Goal: Information Seeking & Learning: Stay updated

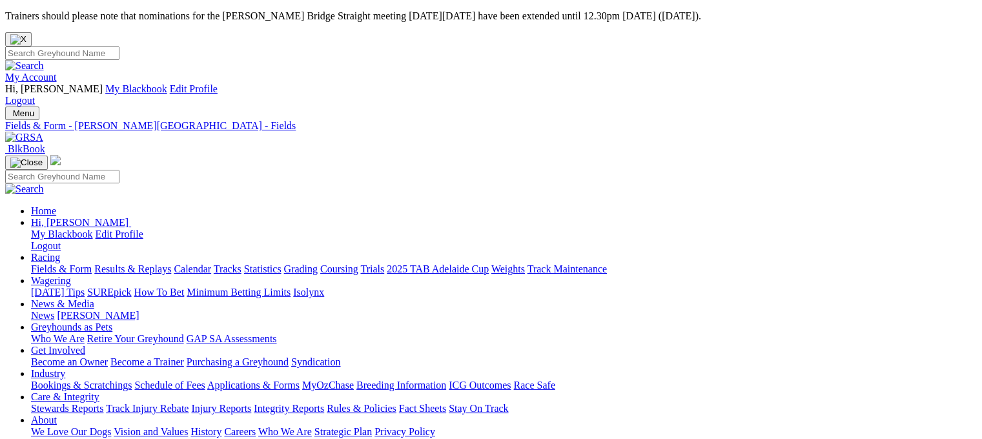
click at [56, 264] on link "Fields & Form" at bounding box center [61, 269] width 61 height 11
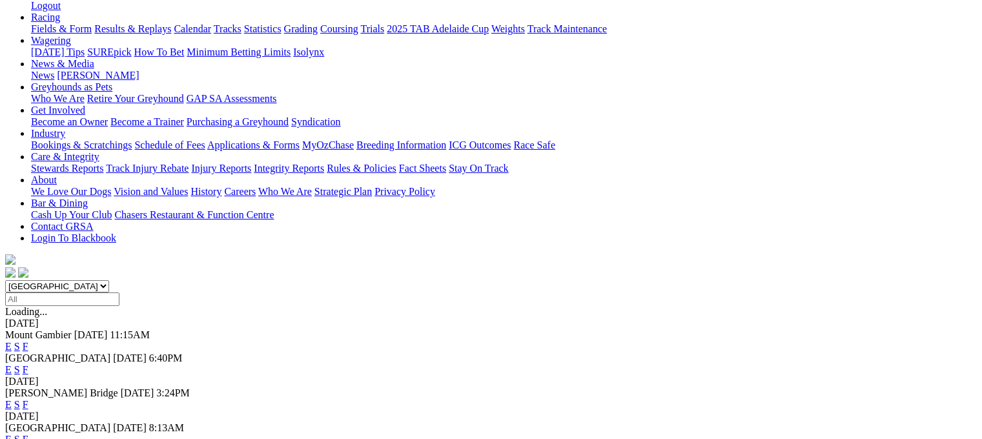
scroll to position [258, 0]
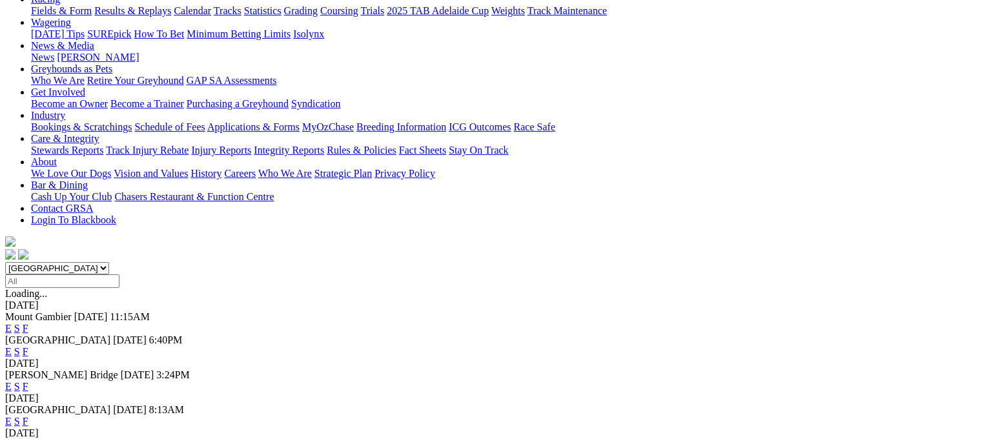
click at [20, 381] on link "S" at bounding box center [17, 386] width 6 height 11
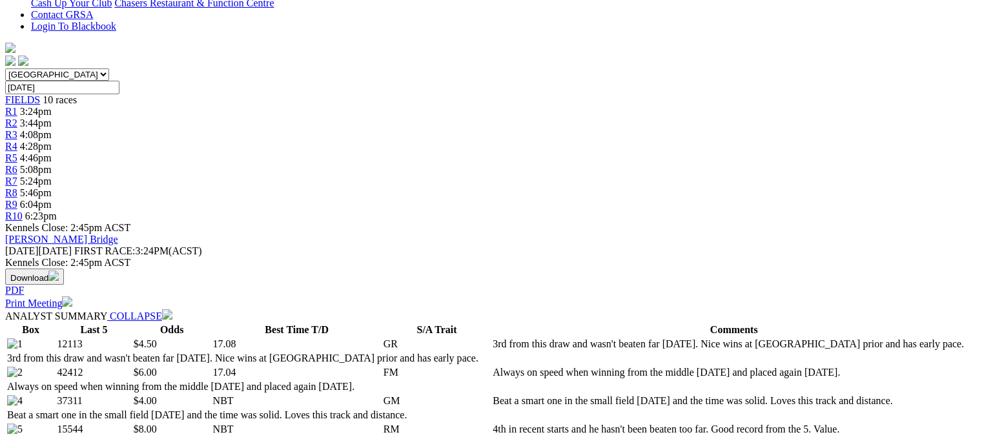
scroll to position [129, 0]
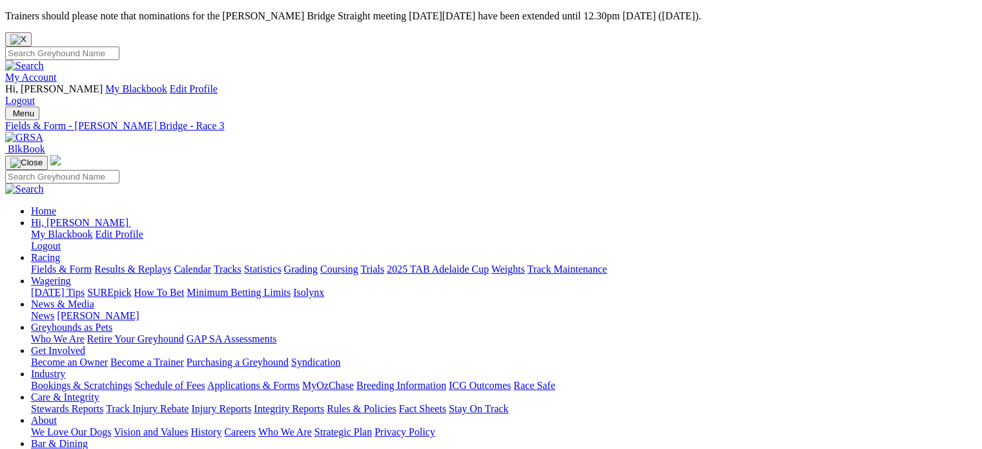
click at [99, 391] on link "Care & Integrity" at bounding box center [65, 396] width 68 height 11
click at [324, 403] on link "Integrity Reports" at bounding box center [289, 408] width 70 height 11
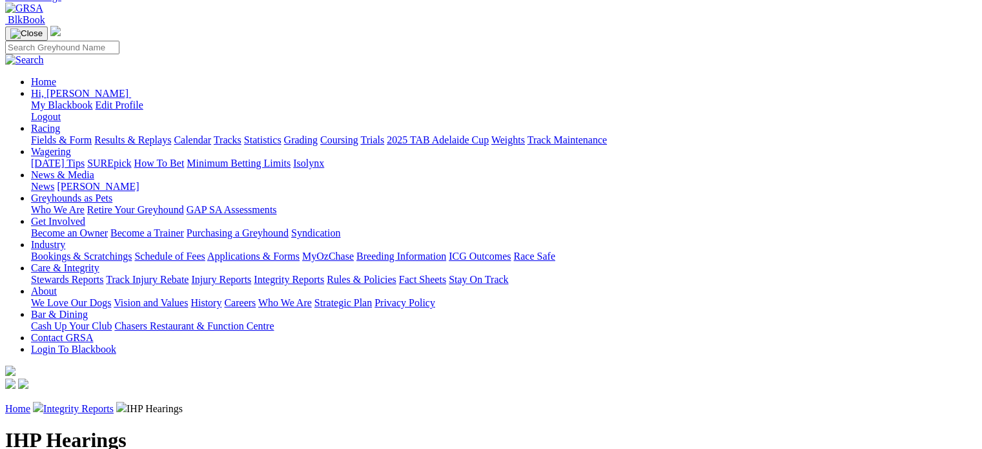
scroll to position [194, 0]
